Goal: Information Seeking & Learning: Learn about a topic

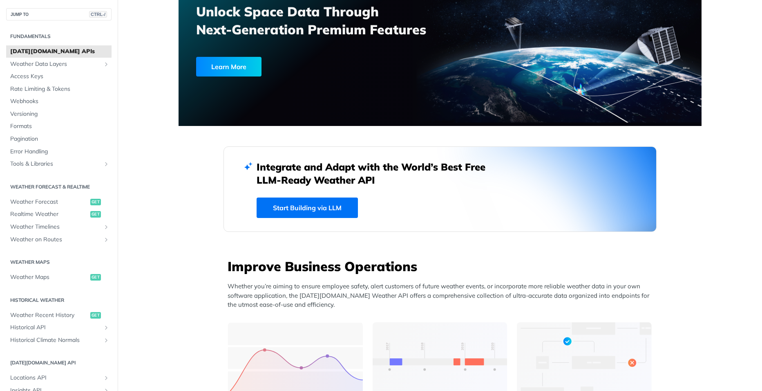
scroll to position [152, 0]
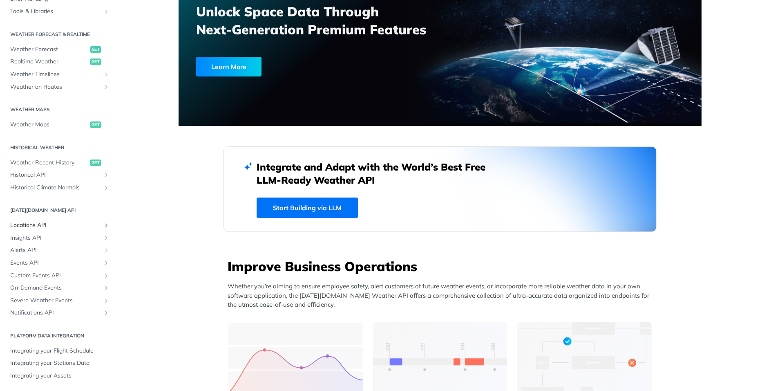
click at [47, 222] on span "Locations API" at bounding box center [55, 225] width 91 height 8
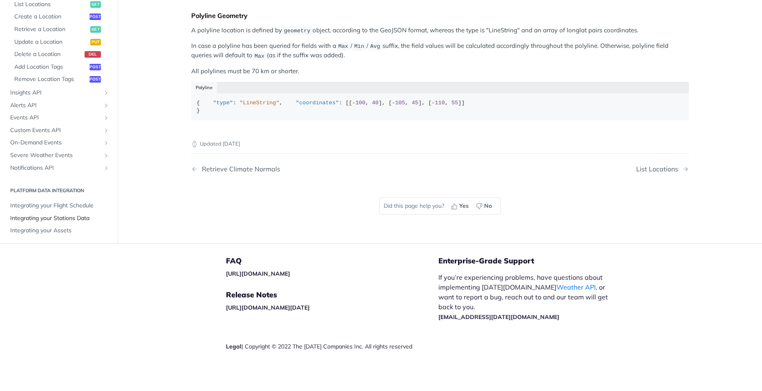
scroll to position [241, 0]
click at [25, 85] on link "Insights API" at bounding box center [58, 90] width 105 height 12
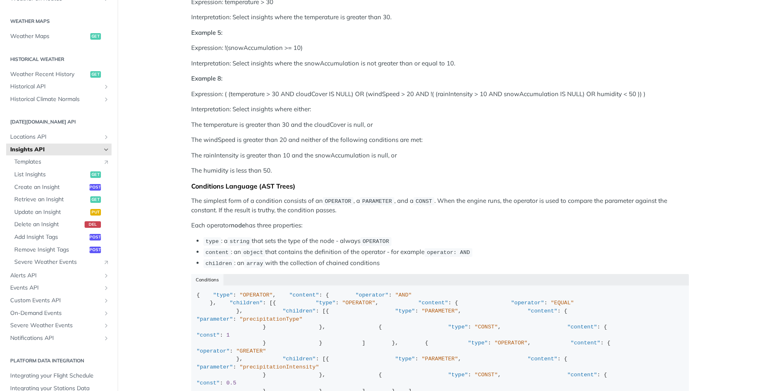
scroll to position [408, 0]
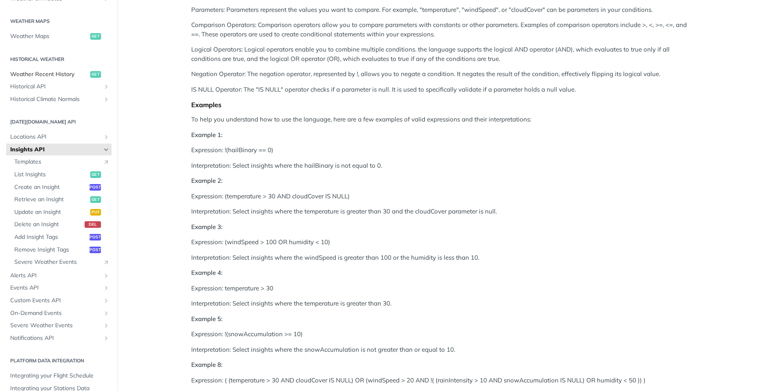
click at [42, 74] on span "Weather Recent History" at bounding box center [49, 74] width 78 height 8
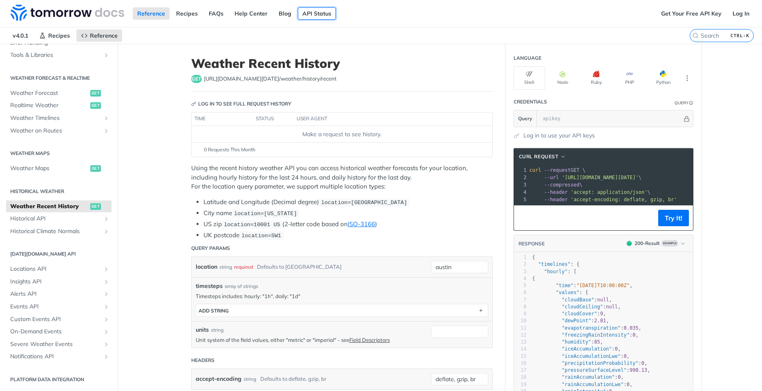
click at [309, 15] on link "API Status" at bounding box center [317, 13] width 38 height 12
